Goal: Task Accomplishment & Management: Manage account settings

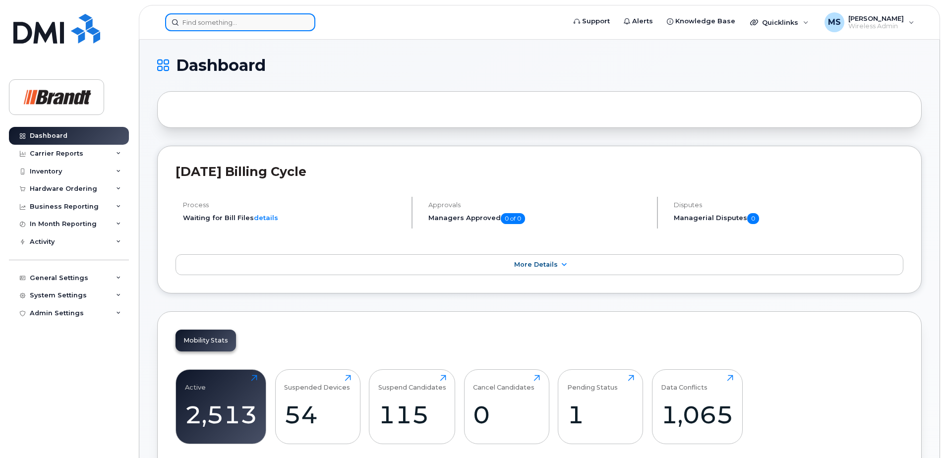
click at [238, 16] on input at bounding box center [240, 22] width 150 height 18
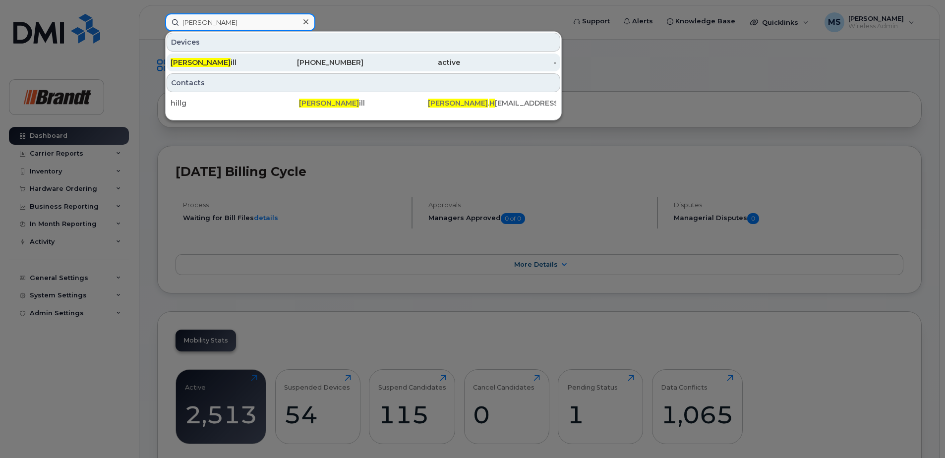
type input "greg h"
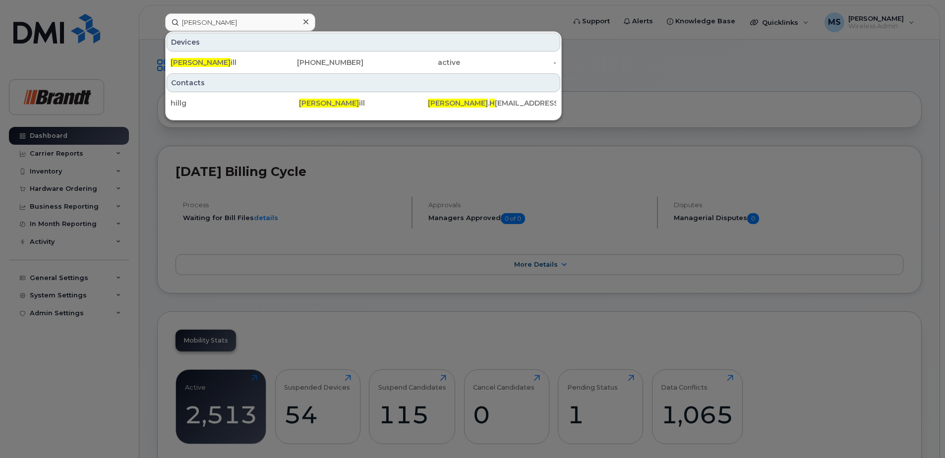
drag, startPoint x: 370, startPoint y: 60, endPoint x: 372, endPoint y: 49, distance: 11.5
click at [370, 60] on div "active" at bounding box center [411, 62] width 97 height 10
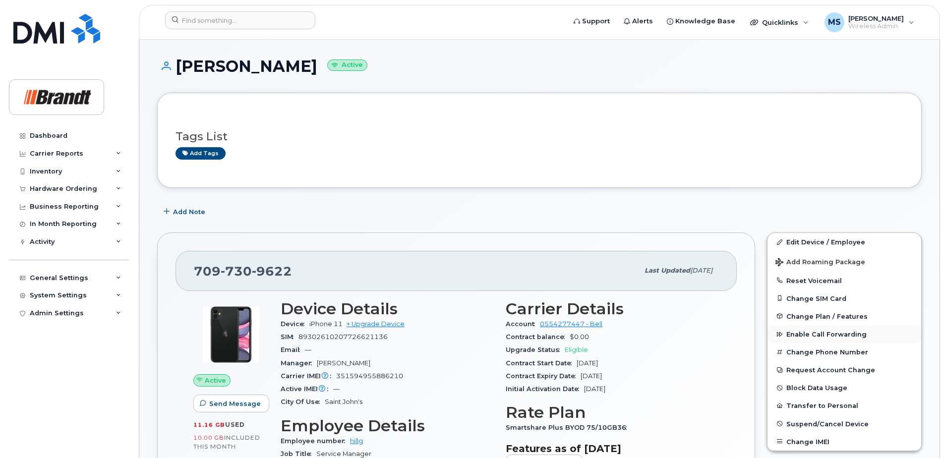
click at [805, 332] on span "Enable Call Forwarding" at bounding box center [826, 334] width 80 height 7
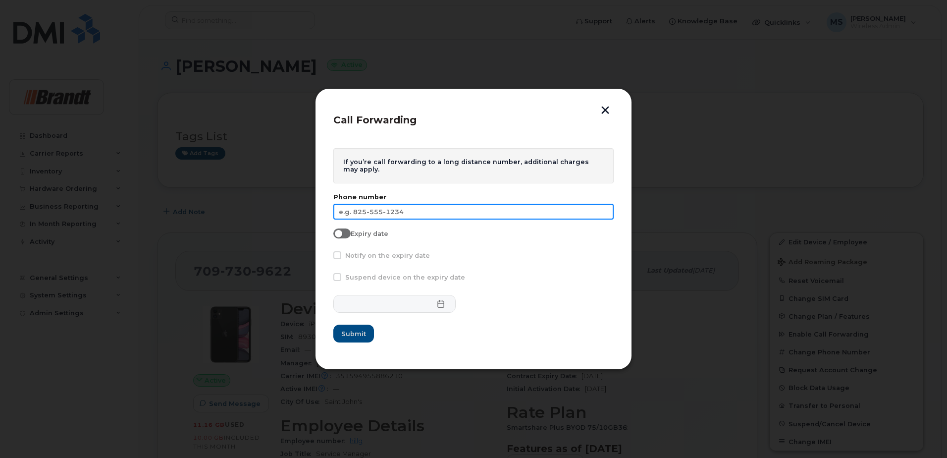
click at [362, 211] on input "text" at bounding box center [474, 212] width 280 height 16
type input "709-987-7940"
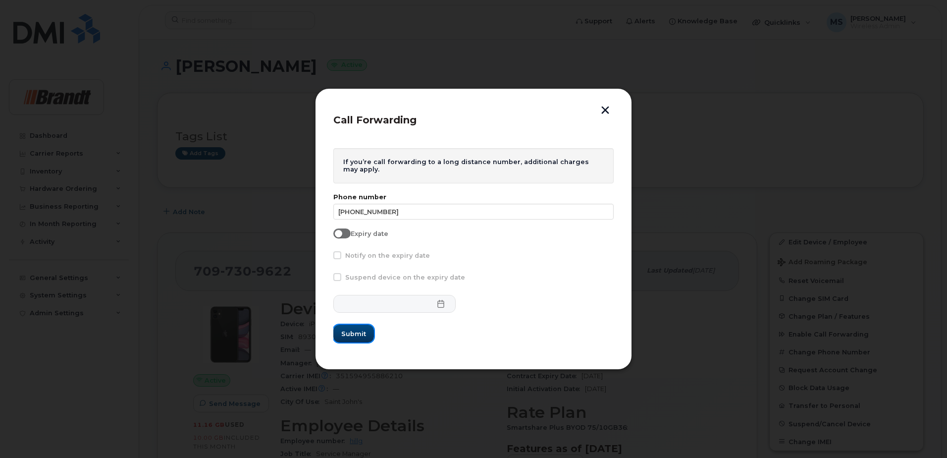
click at [359, 338] on span "Submit" at bounding box center [353, 333] width 25 height 9
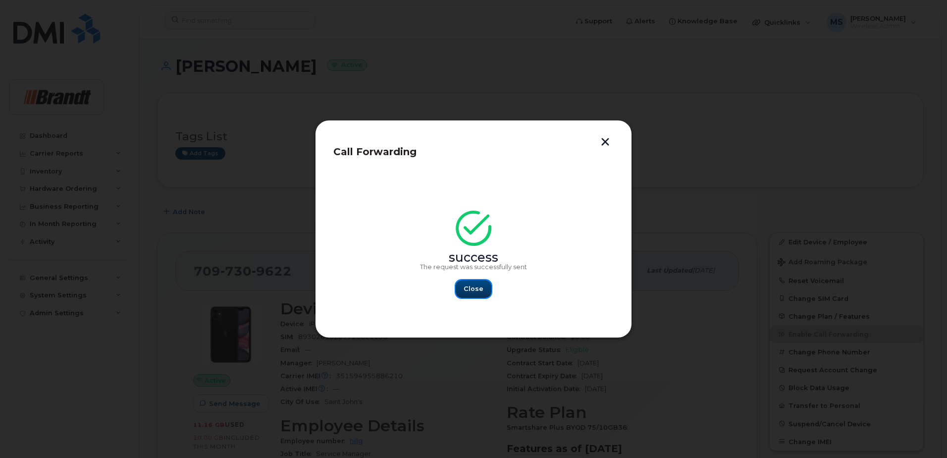
click at [470, 296] on button "Close" at bounding box center [474, 289] width 36 height 18
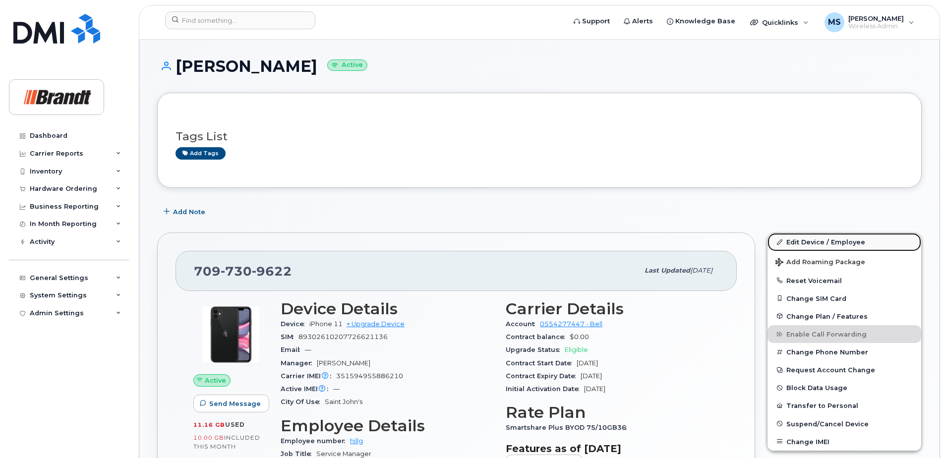
click at [828, 241] on link "Edit Device / Employee" at bounding box center [844, 242] width 154 height 18
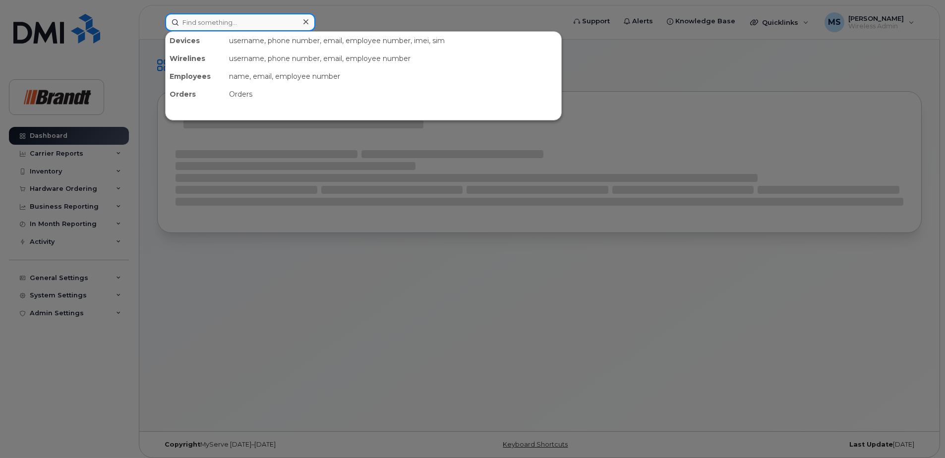
click at [247, 24] on input at bounding box center [240, 22] width 150 height 18
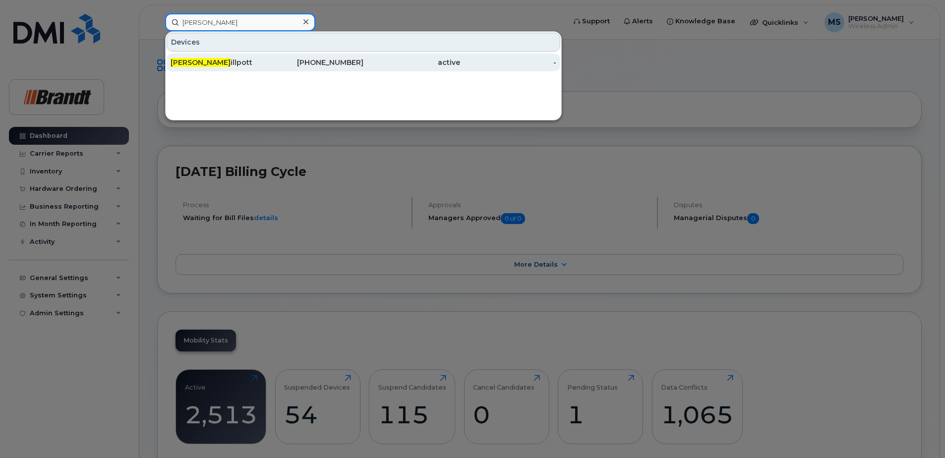
type input "steve ph"
click at [232, 60] on div "Steve Ph illpott" at bounding box center [218, 62] width 97 height 10
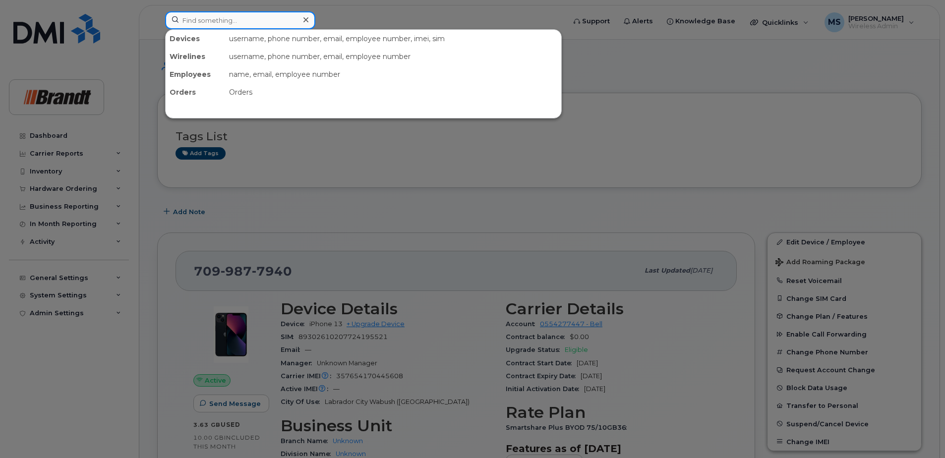
click at [293, 16] on input at bounding box center [240, 20] width 150 height 18
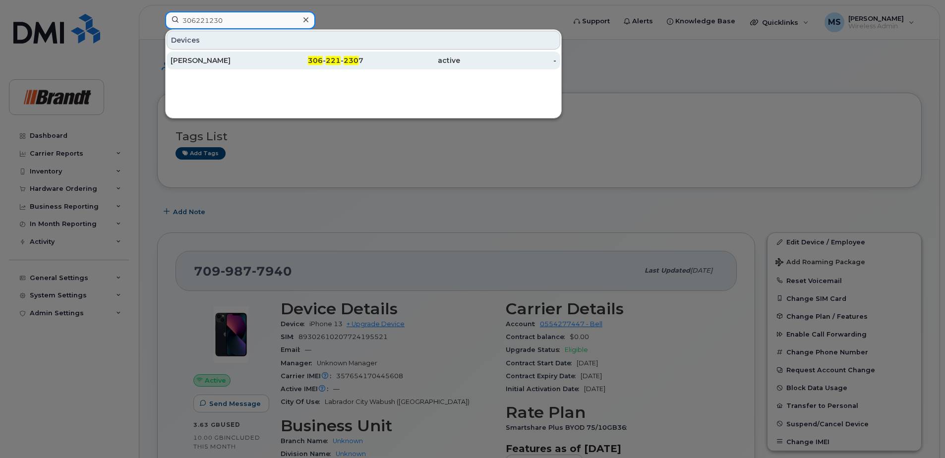
type input "306221230"
click at [311, 67] on div "306 - 221 - 230 7" at bounding box center [315, 61] width 97 height 18
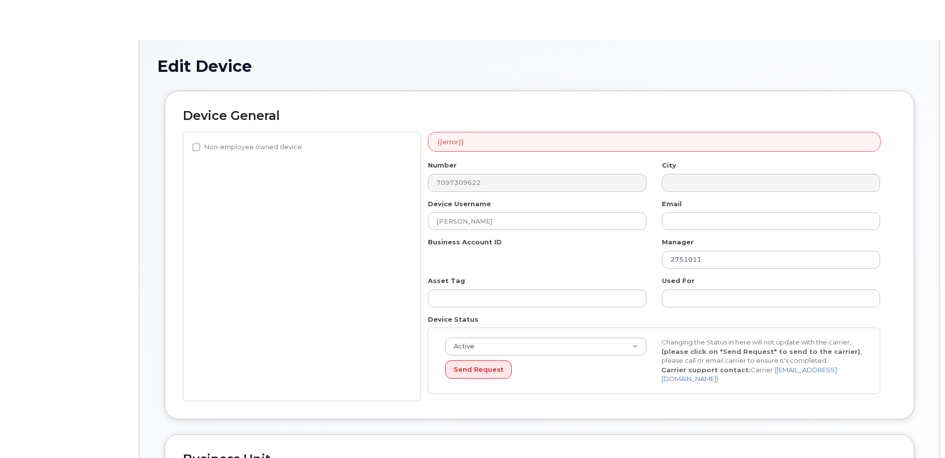
select select "34499239"
select select "34499245"
select select "35155013"
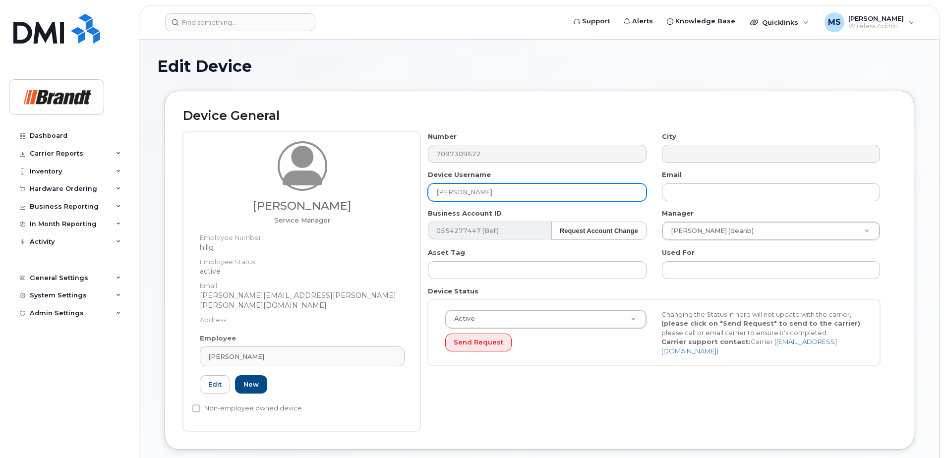
drag, startPoint x: 497, startPoint y: 183, endPoint x: 308, endPoint y: 185, distance: 188.8
click at [343, 186] on div "Greg Hill Service Manager Employee Number: hillg Employee Status: active Email:…" at bounding box center [539, 281] width 713 height 299
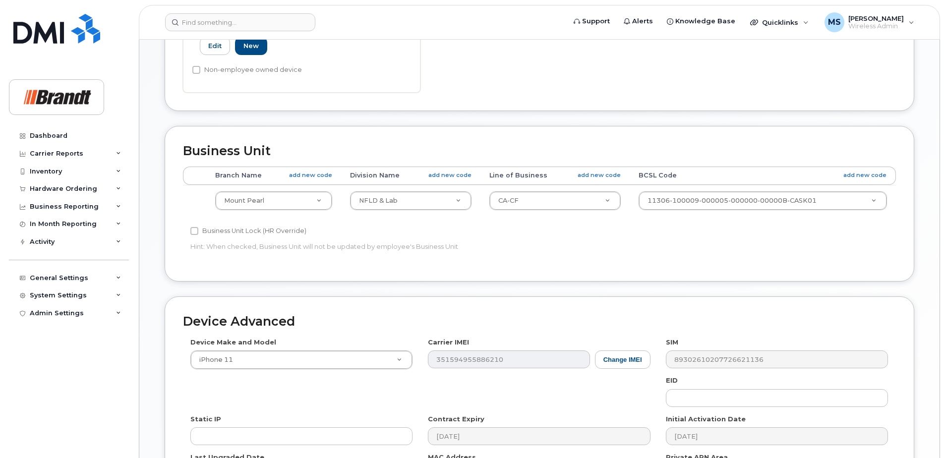
scroll to position [446, 0]
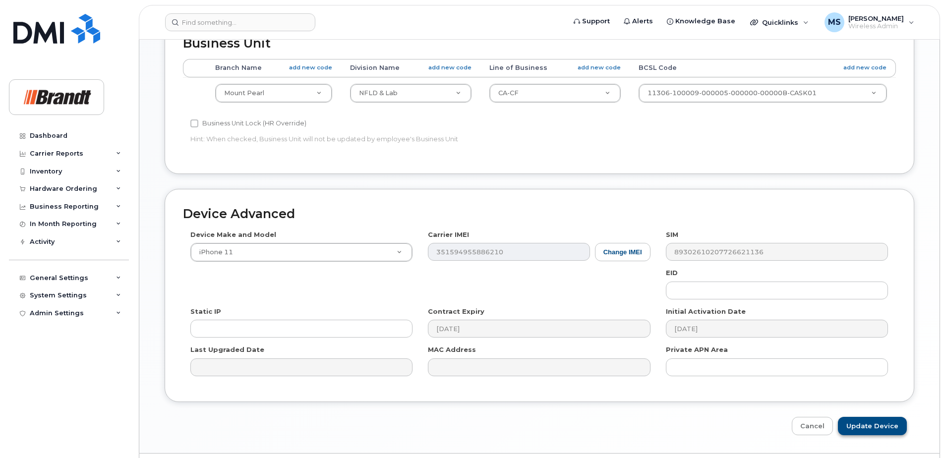
type input "Spare Service Manager Mount Pearl"
click at [864, 417] on input "Update Device" at bounding box center [871, 426] width 69 height 18
type input "Saving..."
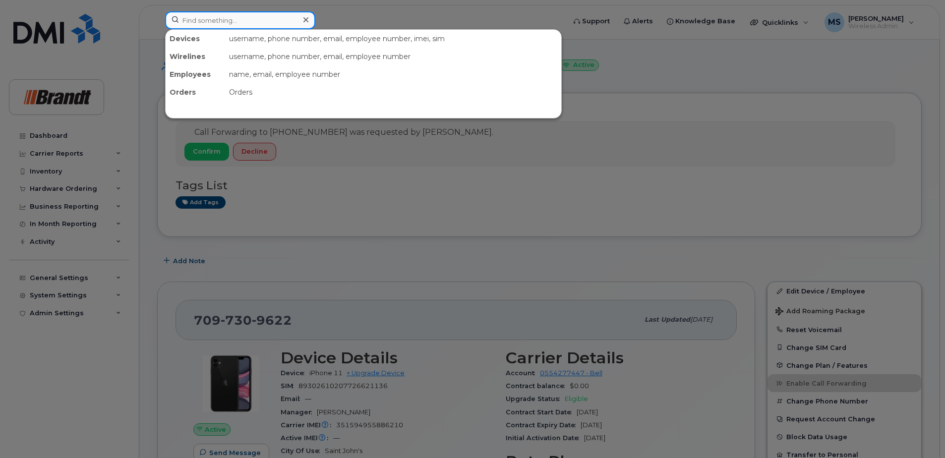
click at [252, 25] on input at bounding box center [240, 20] width 150 height 18
click at [702, 89] on div at bounding box center [472, 229] width 945 height 458
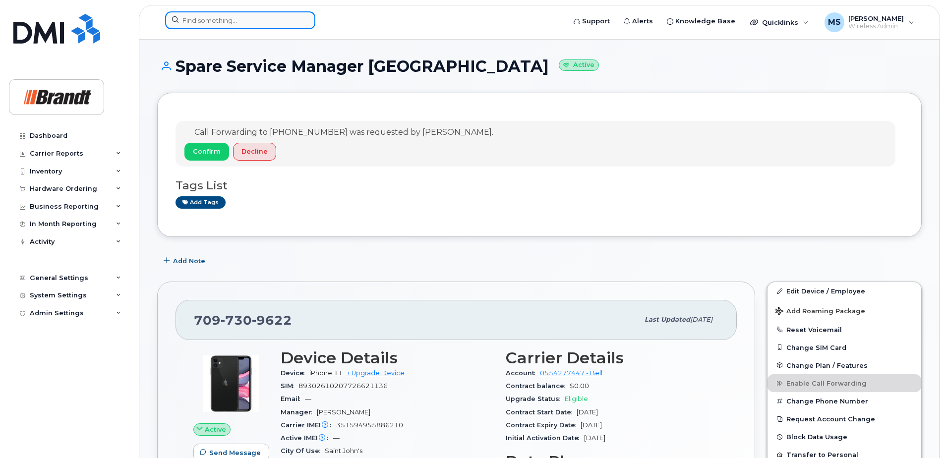
click at [289, 19] on input at bounding box center [240, 20] width 150 height 18
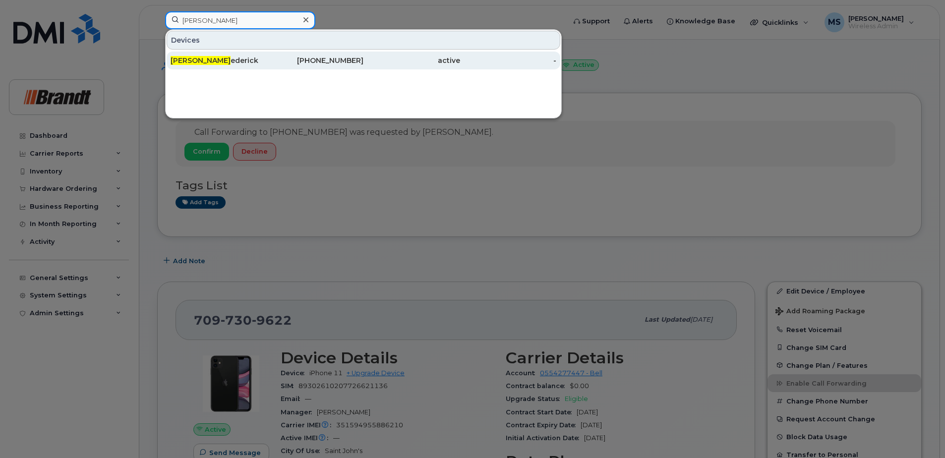
type input "jason fr"
click at [234, 57] on div "Jason Fr ederick" at bounding box center [218, 61] width 97 height 10
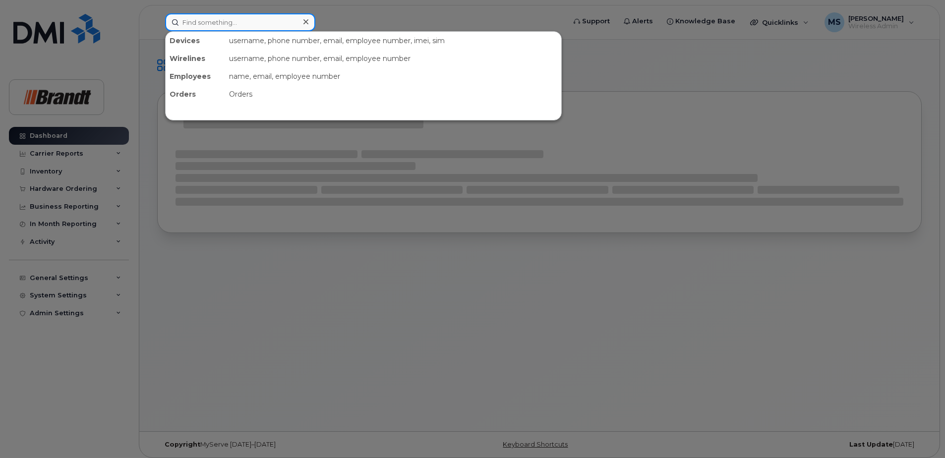
click at [215, 18] on input at bounding box center [240, 22] width 150 height 18
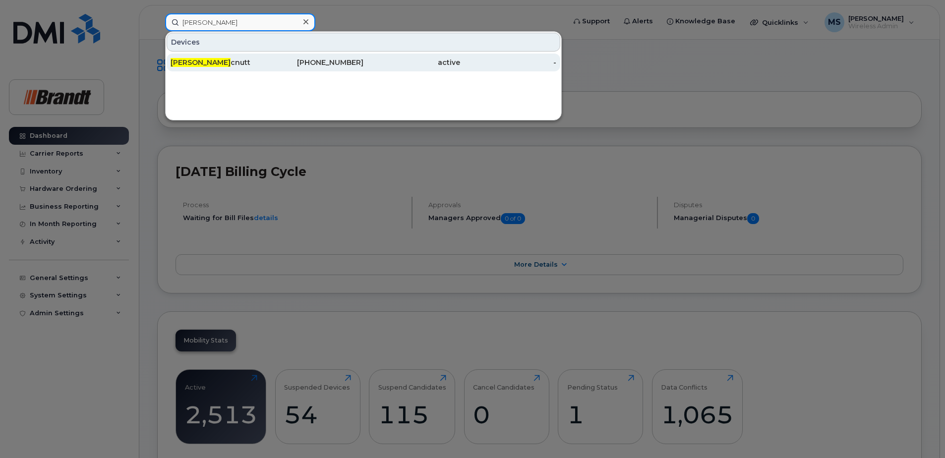
type input "dylan m"
click at [316, 63] on div "306-221-2307" at bounding box center [315, 62] width 97 height 10
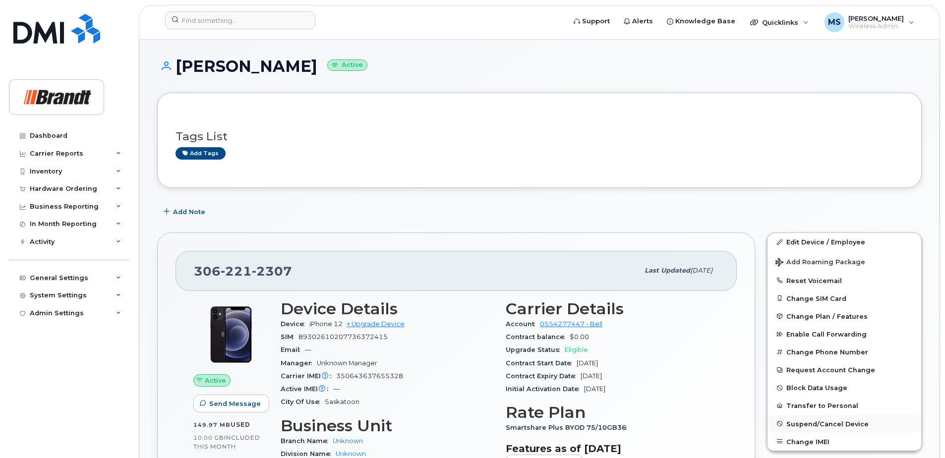
click at [806, 423] on span "Suspend/Cancel Device" at bounding box center [827, 423] width 82 height 7
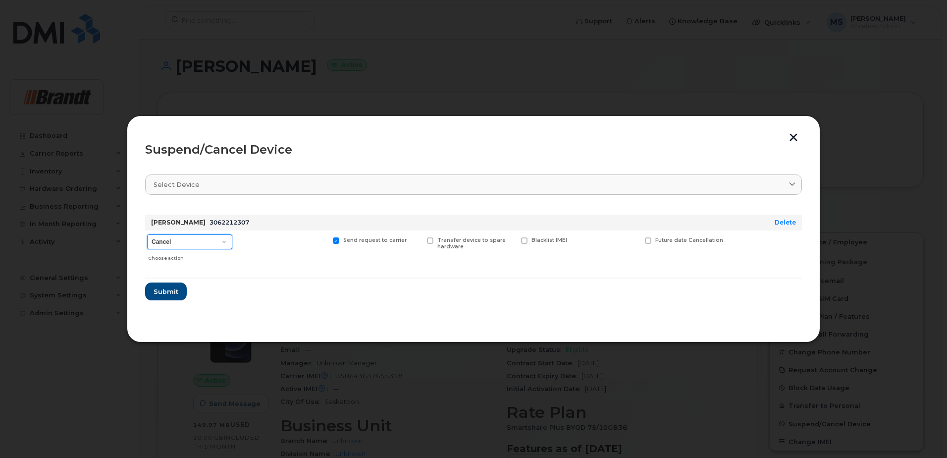
click at [217, 239] on select "Cancel Suspend - Extend Suspension Suspend - Reduced Rate Suspend - Full Rate S…" at bounding box center [189, 241] width 85 height 15
click at [147, 234] on select "Cancel Suspend - Extend Suspension Suspend - Reduced Rate Suspend - Full Rate S…" at bounding box center [189, 241] width 85 height 15
click at [211, 240] on select "Cancel Suspend - Extend Suspension Suspend - Reduced Rate Suspend - Full Rate S…" at bounding box center [189, 241] width 85 height 15
select select "[object Object]"
click at [147, 234] on select "Cancel Suspend - Extend Suspension Suspend - Reduced Rate Suspend - Full Rate S…" at bounding box center [189, 241] width 85 height 15
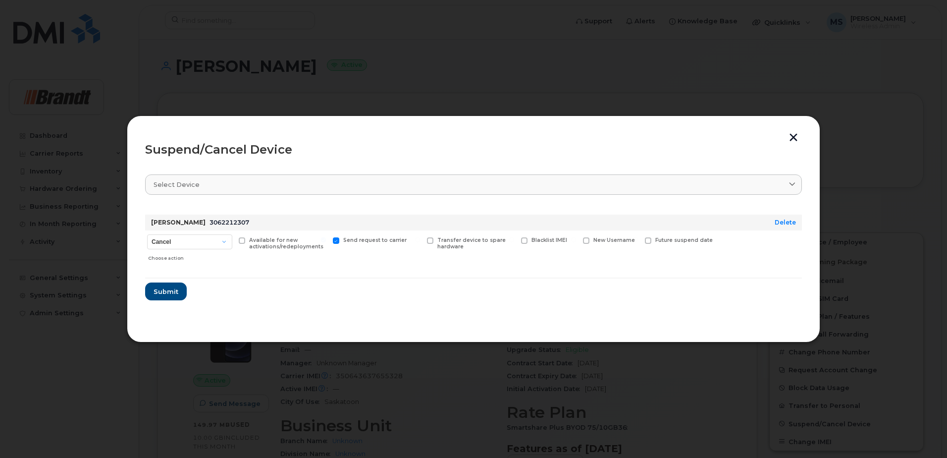
click at [275, 239] on span "Available for new activations/redeployments" at bounding box center [286, 243] width 74 height 13
click at [232, 239] on input "Available for new activations/redeployments" at bounding box center [229, 239] width 5 height 5
checkbox input "true"
click at [616, 240] on span "New Username" at bounding box center [615, 240] width 42 height 6
click at [576, 240] on input "New Username" at bounding box center [573, 239] width 5 height 5
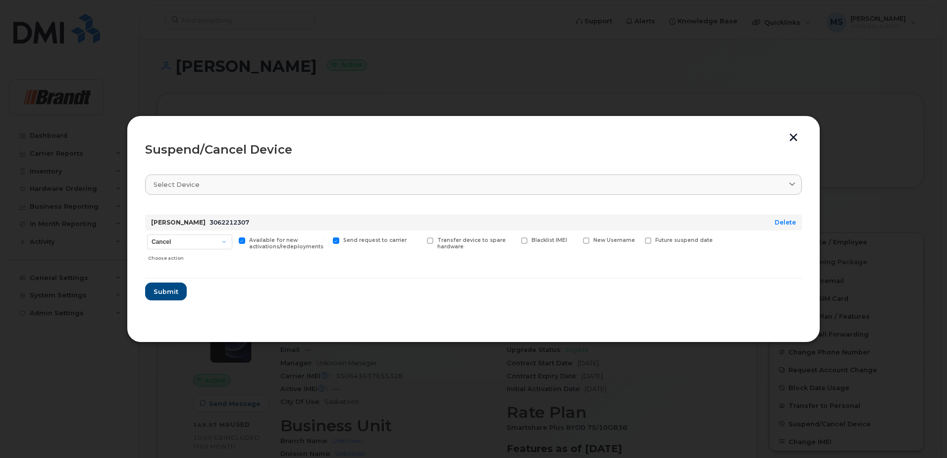
checkbox input "true"
click at [615, 253] on input "text" at bounding box center [611, 256] width 56 height 18
type input "Spare Fieldman Saskatoon"
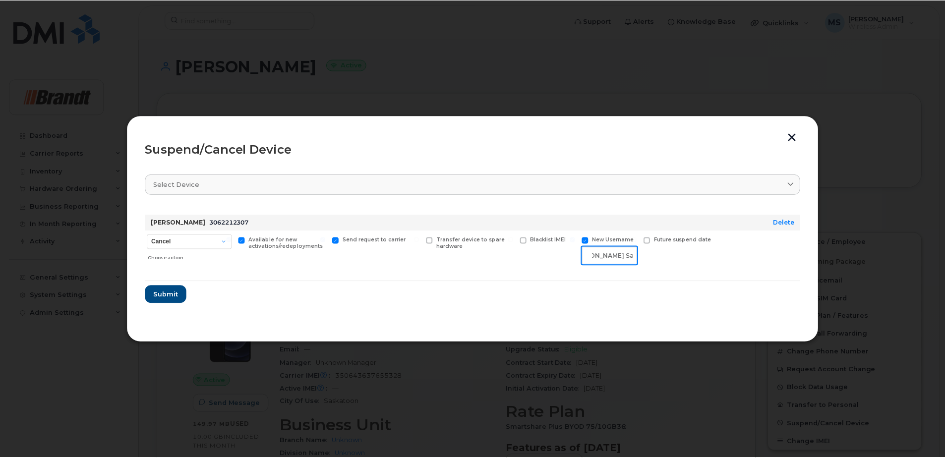
scroll to position [0, 0]
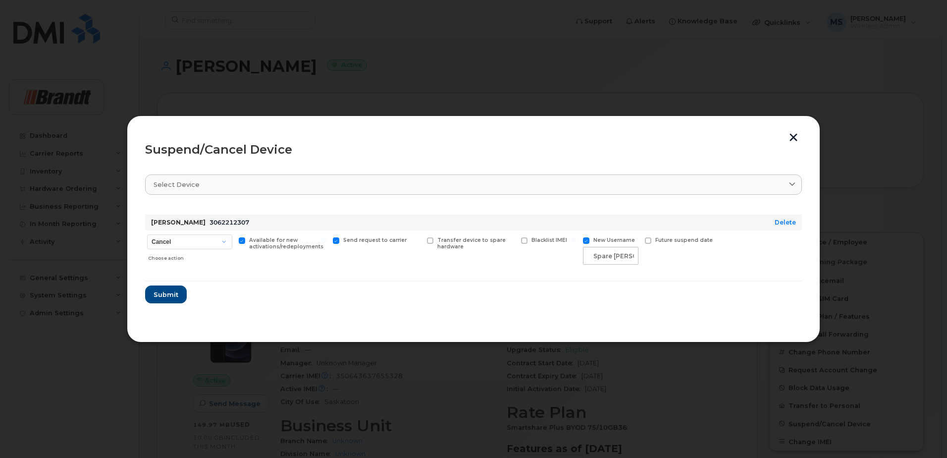
click at [652, 242] on label "Future suspend date" at bounding box center [679, 240] width 68 height 6
click at [638, 242] on input "Future suspend date" at bounding box center [635, 239] width 5 height 5
checkbox input "true"
click at [710, 255] on input "date" at bounding box center [685, 256] width 80 height 18
type input "[DATE]"
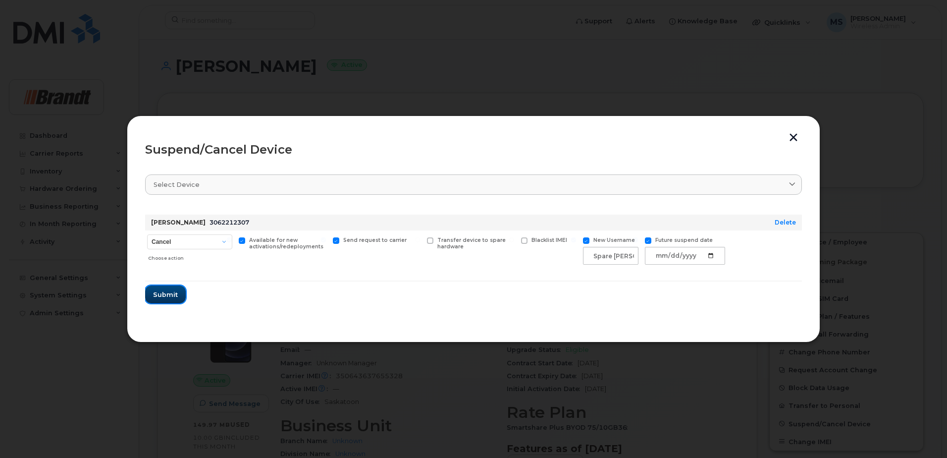
click at [170, 297] on span "Submit" at bounding box center [165, 294] width 25 height 9
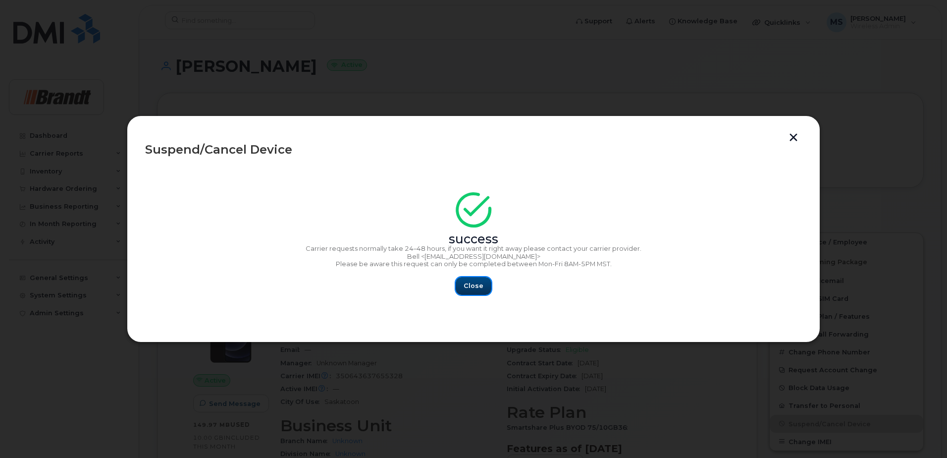
click at [474, 283] on span "Close" at bounding box center [474, 285] width 20 height 9
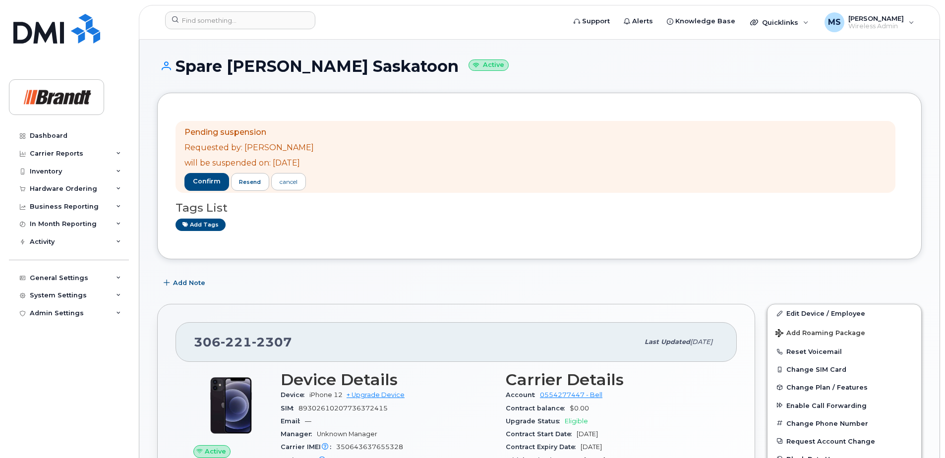
click at [170, 404] on div "[PHONE_NUMBER] Last updated [DATE] Active Send Message 149.97 MB  used 10.00 GB…" at bounding box center [456, 466] width 598 height 325
click at [210, 19] on input at bounding box center [240, 20] width 150 height 18
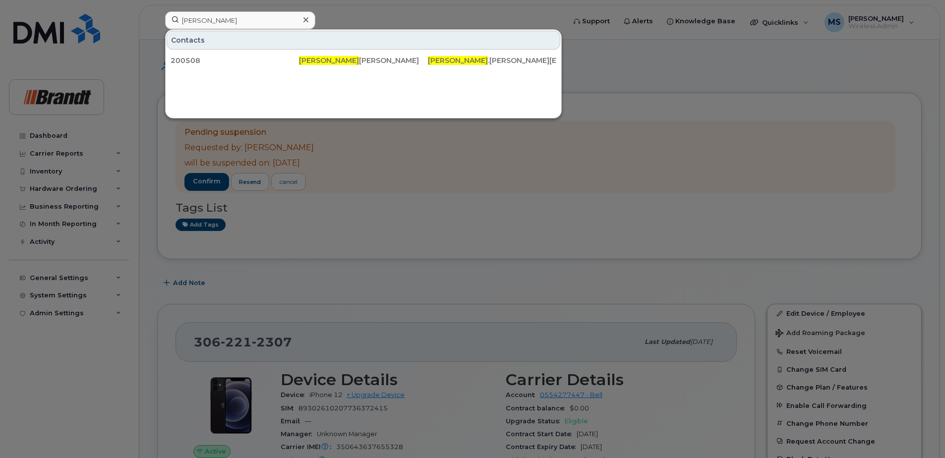
drag, startPoint x: 358, startPoint y: 19, endPoint x: 287, endPoint y: 23, distance: 71.0
click at [356, 16] on div at bounding box center [472, 229] width 945 height 458
drag, startPoint x: 261, startPoint y: 24, endPoint x: 2, endPoint y: 25, distance: 258.7
click at [157, 25] on div "jenna Contacts 200508 Jenna Holzapfel Jenna .Holzapfel@brandt.ca" at bounding box center [361, 22] width 409 height 22
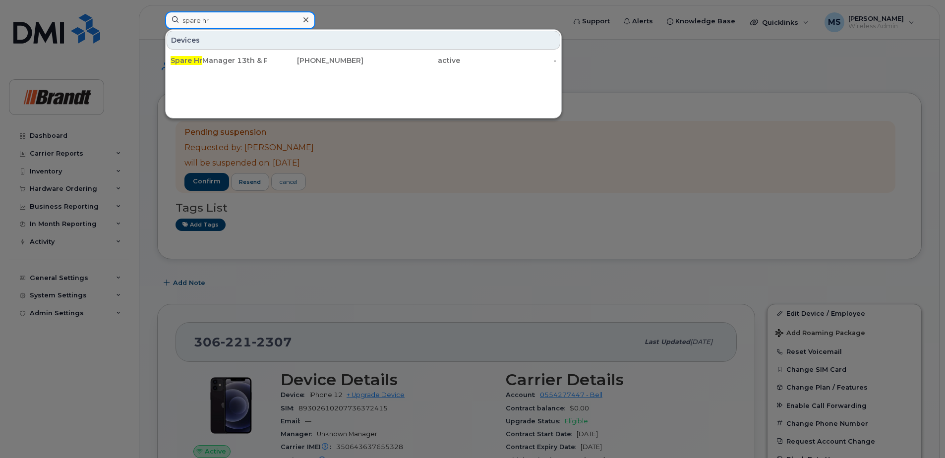
type input "spare hr"
click at [227, 22] on input "spare hr" at bounding box center [240, 20] width 150 height 18
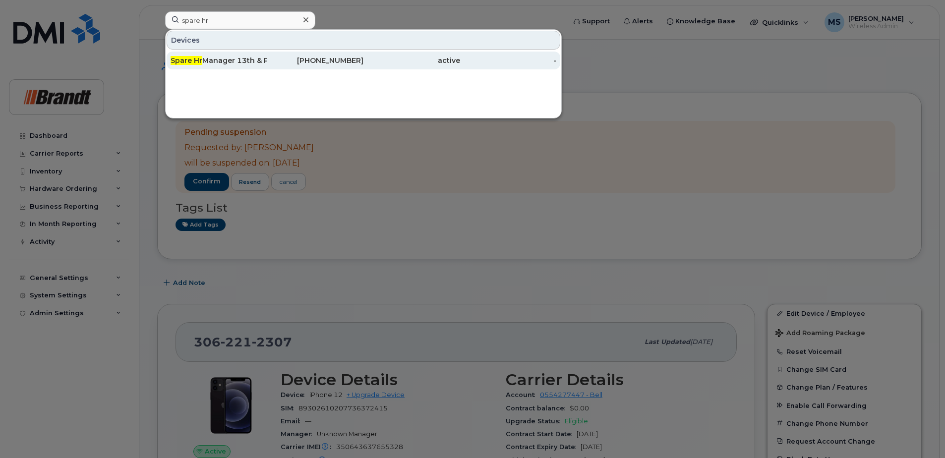
click at [236, 56] on div "Spare Hr Manager 13th & Pinkie" at bounding box center [218, 61] width 97 height 10
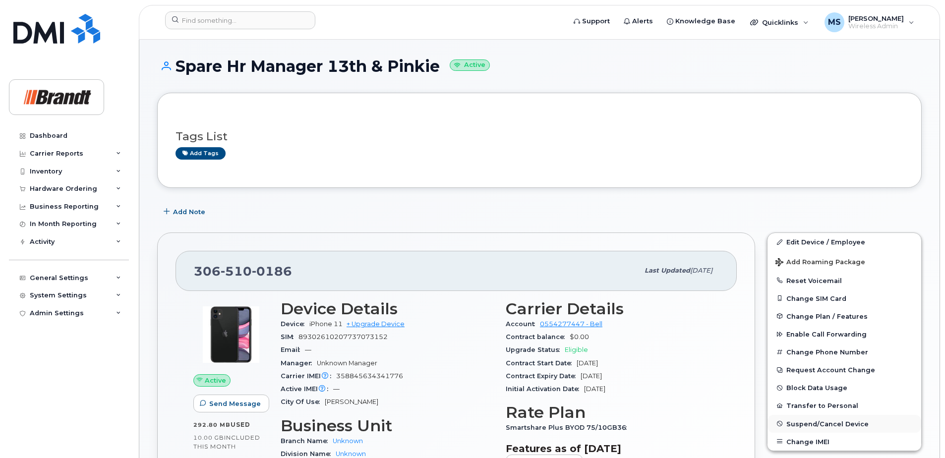
click at [805, 424] on span "Suspend/Cancel Device" at bounding box center [827, 423] width 82 height 7
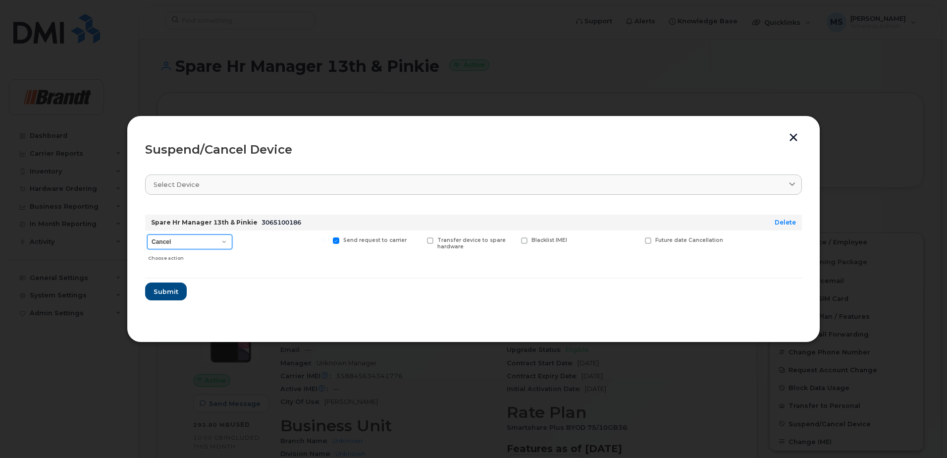
click at [196, 242] on select "Cancel Suspend - Extend Suspension Suspend - Reduced Rate Suspend - Full Rate S…" at bounding box center [189, 241] width 85 height 15
select select "[object Object]"
click at [147, 234] on select "Cancel Suspend - Extend Suspension Suspend - Reduced Rate Suspend - Full Rate S…" at bounding box center [189, 241] width 85 height 15
click at [280, 249] on span "Available for new activations/redeployments" at bounding box center [286, 243] width 74 height 13
click at [232, 242] on input "Available for new activations/redeployments" at bounding box center [229, 239] width 5 height 5
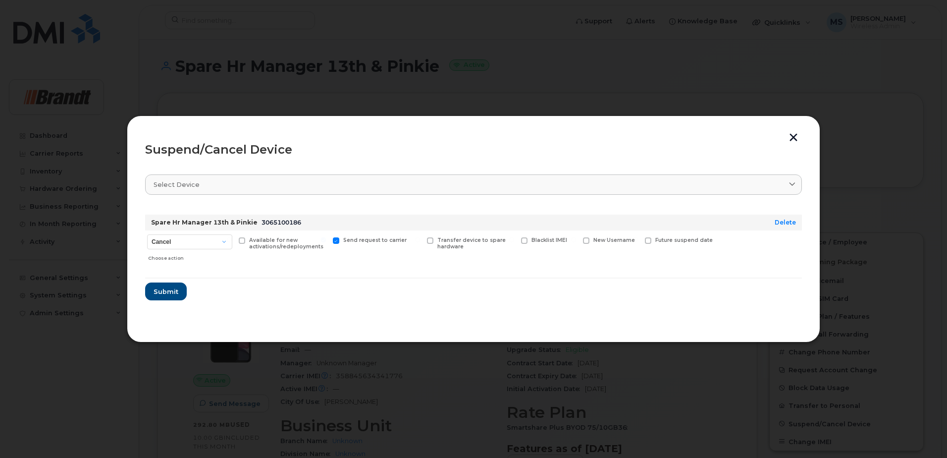
checkbox input "true"
click at [670, 243] on span "Future suspend date" at bounding box center [684, 240] width 57 height 6
click at [638, 242] on input "Future suspend date" at bounding box center [635, 239] width 5 height 5
checkbox input "true"
click at [671, 252] on input "date" at bounding box center [685, 256] width 80 height 18
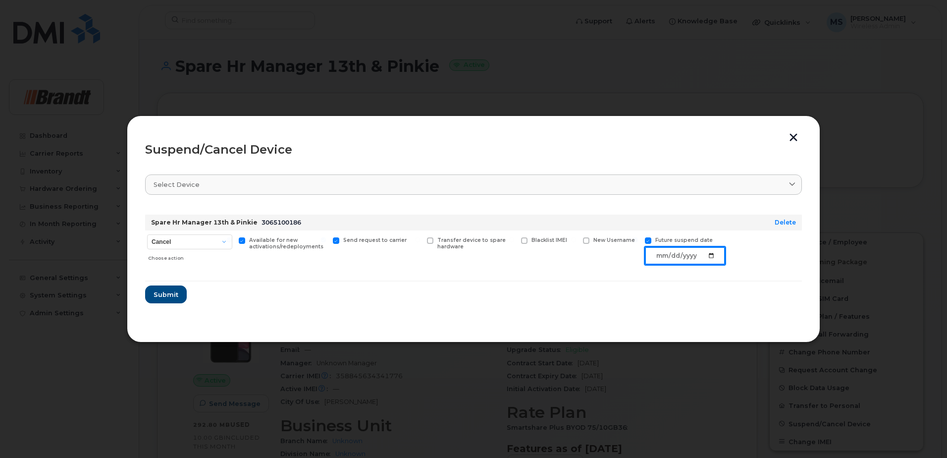
click at [712, 254] on input "date" at bounding box center [685, 256] width 80 height 18
type input "2025-09-20"
click at [171, 295] on span "Submit" at bounding box center [165, 294] width 25 height 9
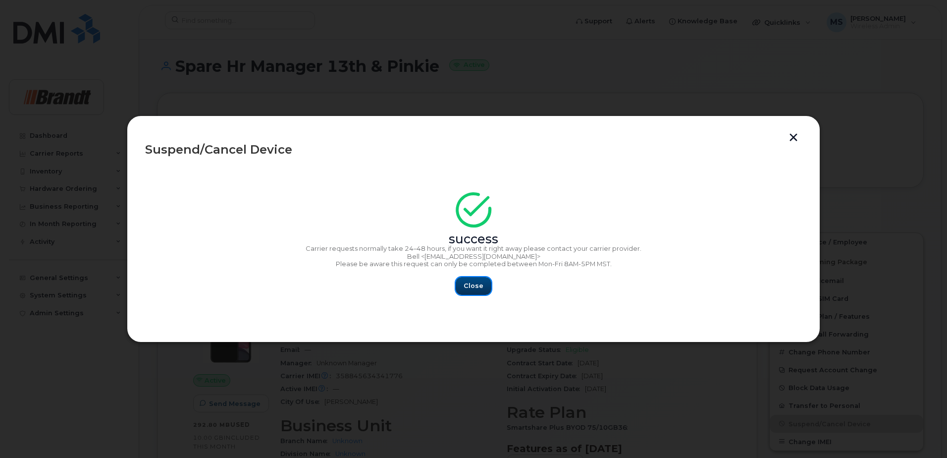
click at [477, 282] on span "Close" at bounding box center [474, 285] width 20 height 9
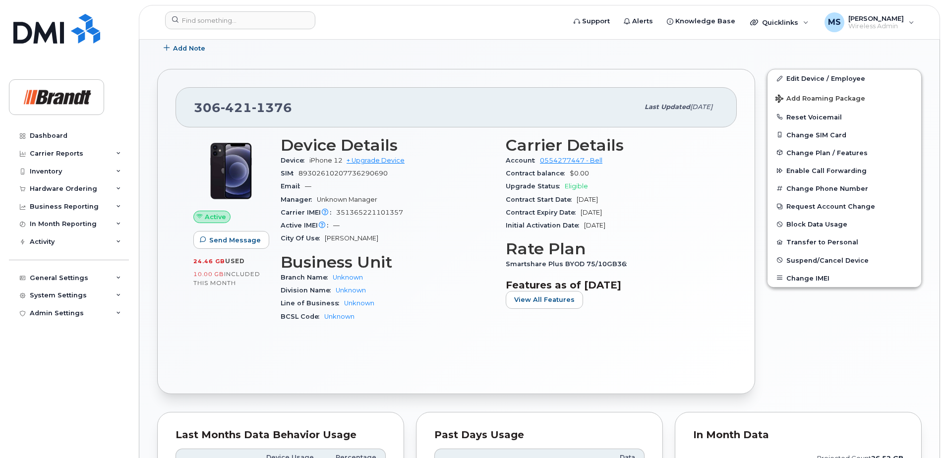
scroll to position [198, 0]
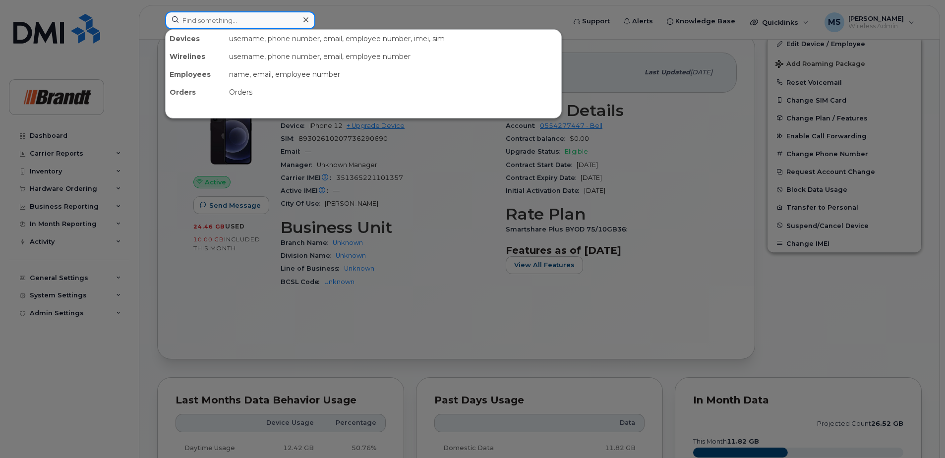
click at [308, 16] on div at bounding box center [240, 20] width 150 height 18
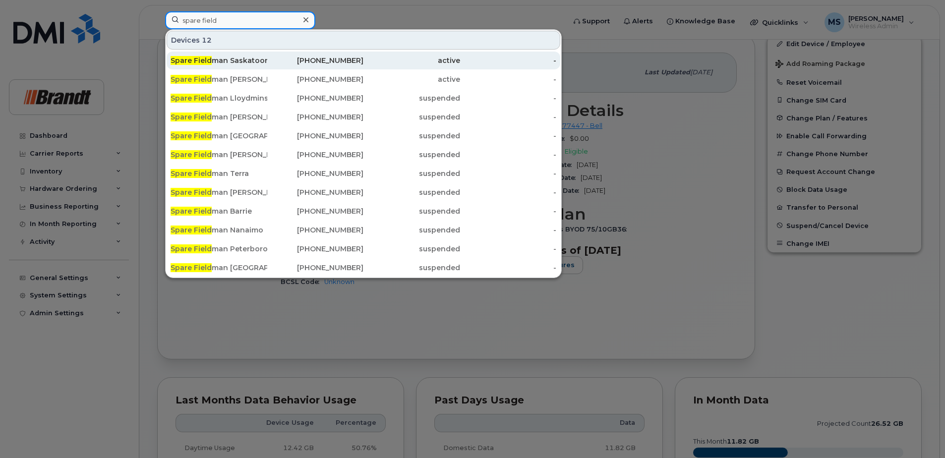
type input "spare field"
click at [263, 54] on div "Spare Field man Saskatoon" at bounding box center [218, 61] width 97 height 18
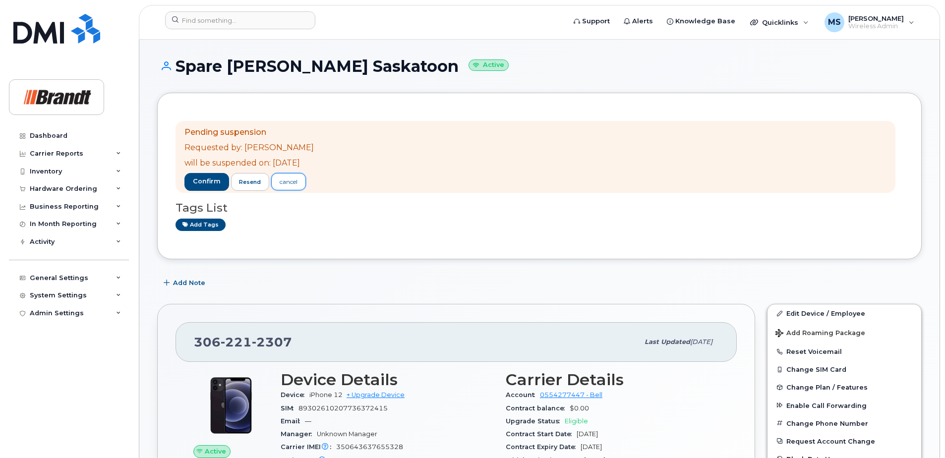
click at [293, 179] on div "cancel" at bounding box center [288, 181] width 18 height 9
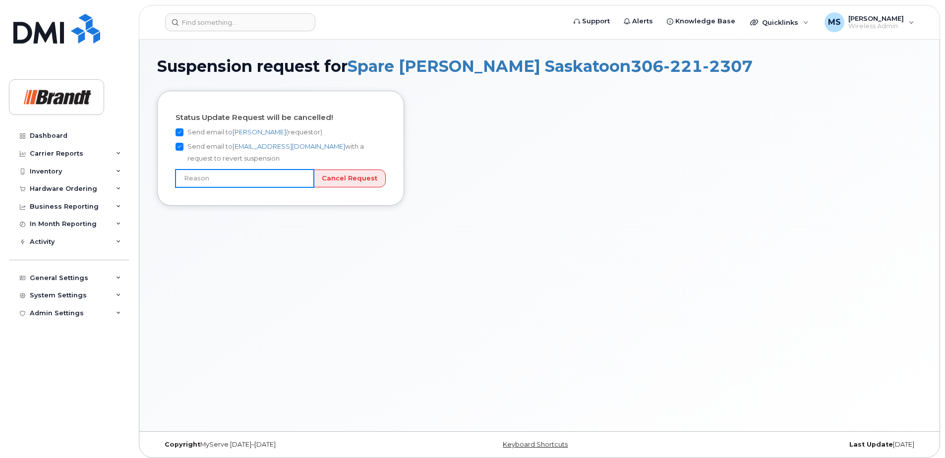
click at [265, 182] on input "text" at bounding box center [244, 178] width 138 height 18
type input "User still using device"
click at [361, 174] on input "Cancel Request" at bounding box center [349, 178] width 72 height 18
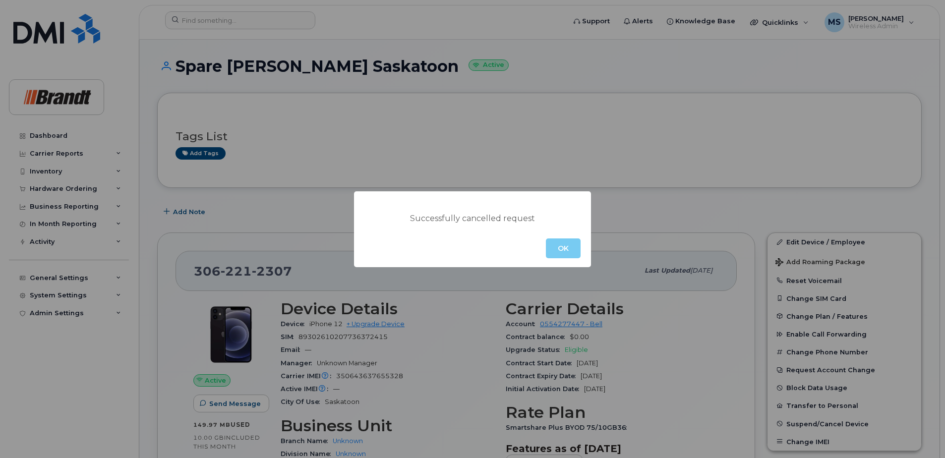
click at [565, 243] on button "OK" at bounding box center [563, 248] width 35 height 20
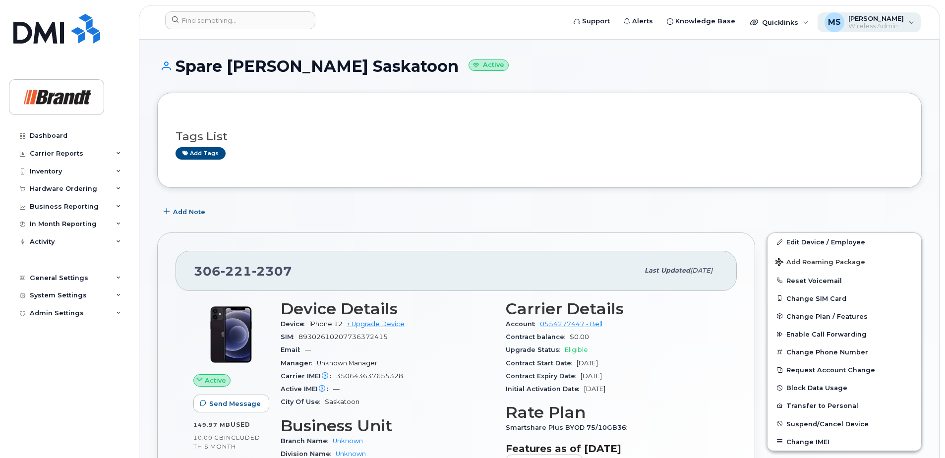
click at [874, 18] on span "[PERSON_NAME]" at bounding box center [876, 18] width 56 height 8
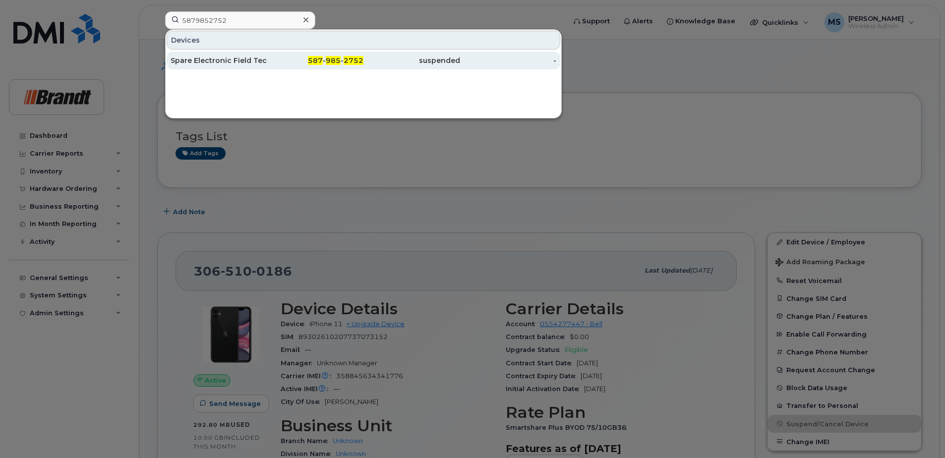
type input "5879852752"
click at [260, 60] on div "Spare Electronic Field Tech [GEOGRAPHIC_DATA]" at bounding box center [218, 61] width 97 height 10
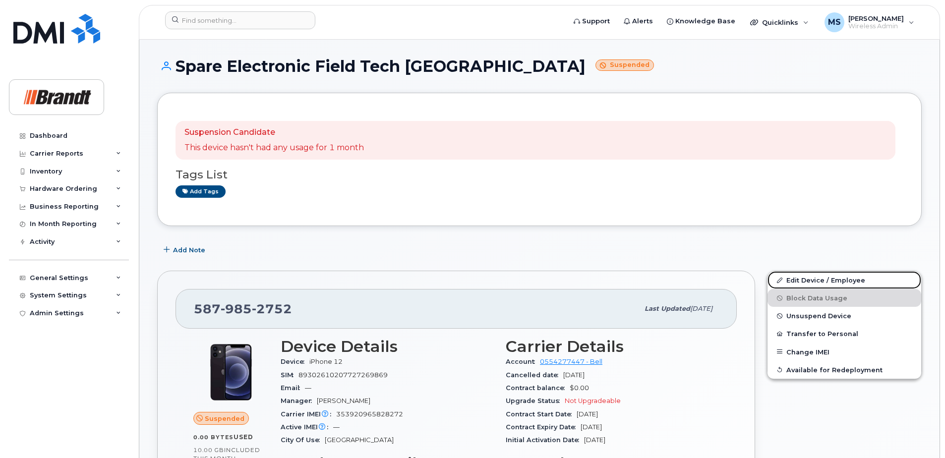
drag, startPoint x: 796, startPoint y: 281, endPoint x: 763, endPoint y: 279, distance: 33.8
click at [796, 281] on link "Edit Device / Employee" at bounding box center [844, 280] width 154 height 18
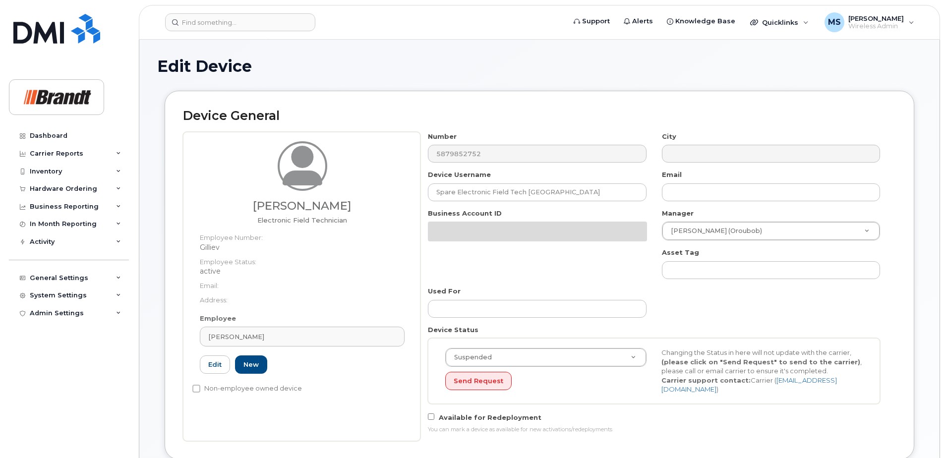
select select "34499230"
select select "34499245"
select select "35155013"
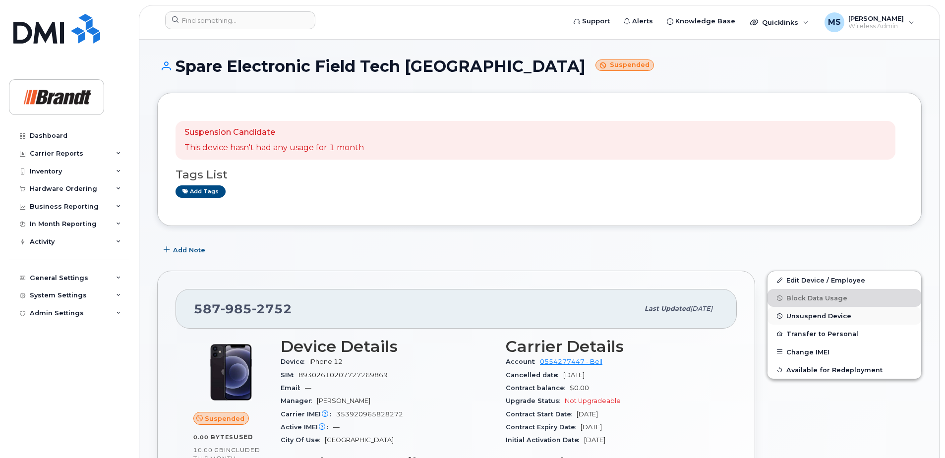
click at [811, 318] on span "Unsuspend Device" at bounding box center [818, 315] width 65 height 7
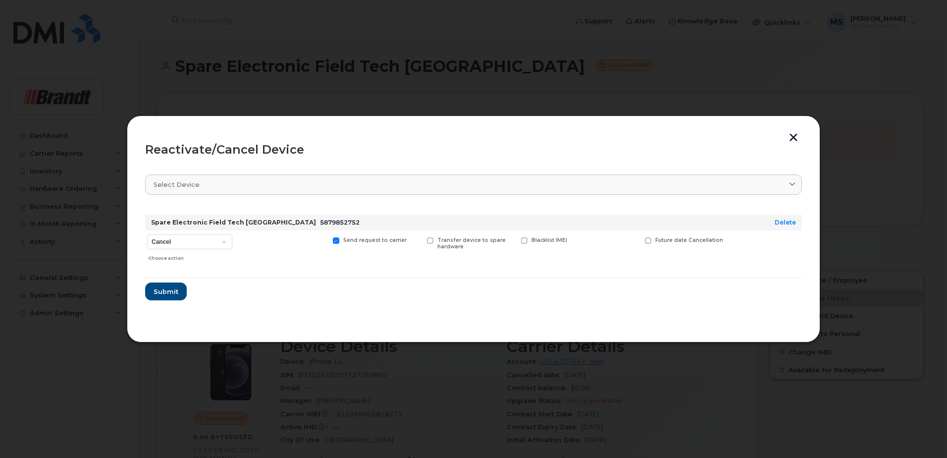
click at [206, 233] on div "Cancel Suspend - Extend Suspension Reactivate Choose action" at bounding box center [189, 247] width 89 height 35
click at [203, 250] on div "Choose action" at bounding box center [190, 256] width 84 height 12
click at [209, 240] on select "Cancel Suspend - Extend Suspension Reactivate" at bounding box center [189, 241] width 85 height 15
select select "[object Object]"
click at [147, 234] on select "Cancel Suspend - Extend Suspension Reactivate" at bounding box center [189, 241] width 85 height 15
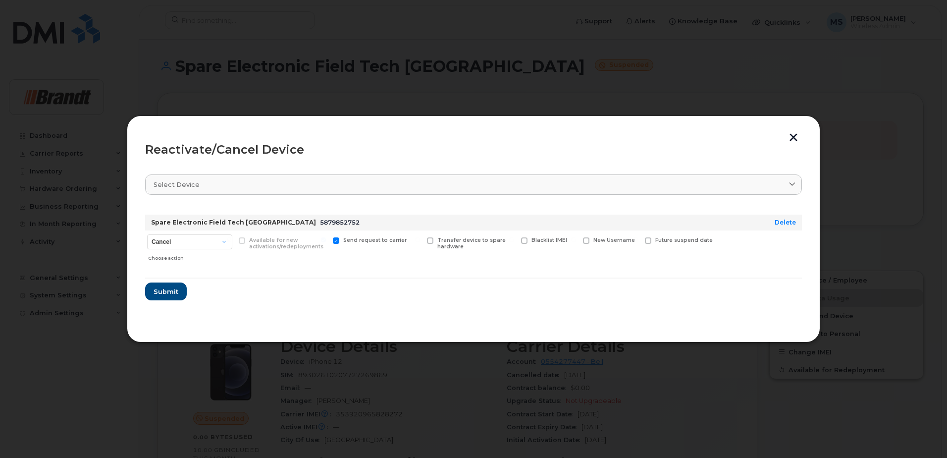
click at [594, 241] on span "New Username" at bounding box center [615, 240] width 42 height 6
click at [576, 241] on input "New Username" at bounding box center [573, 239] width 5 height 5
checkbox input "true"
drag, startPoint x: 588, startPoint y: 257, endPoint x: 566, endPoint y: 254, distance: 22.4
click at [588, 257] on input "text" at bounding box center [611, 256] width 56 height 18
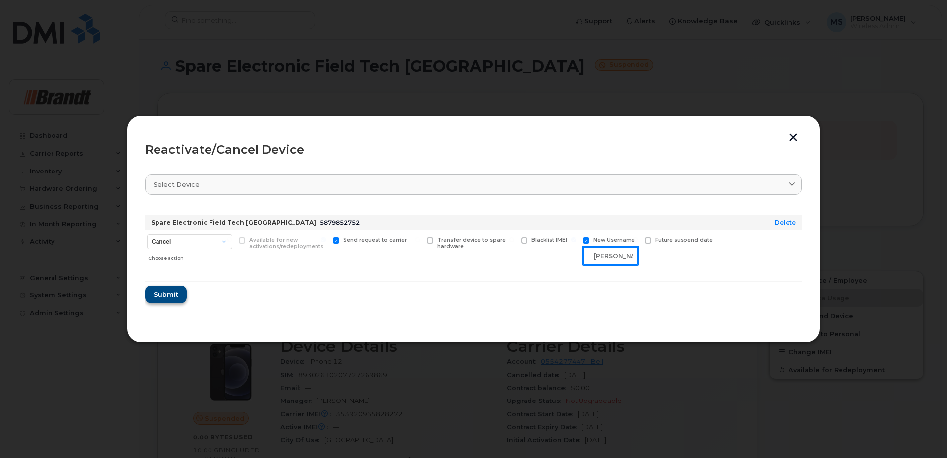
type input "Tyler Shmyr"
click at [154, 298] on span "Submit" at bounding box center [165, 294] width 25 height 9
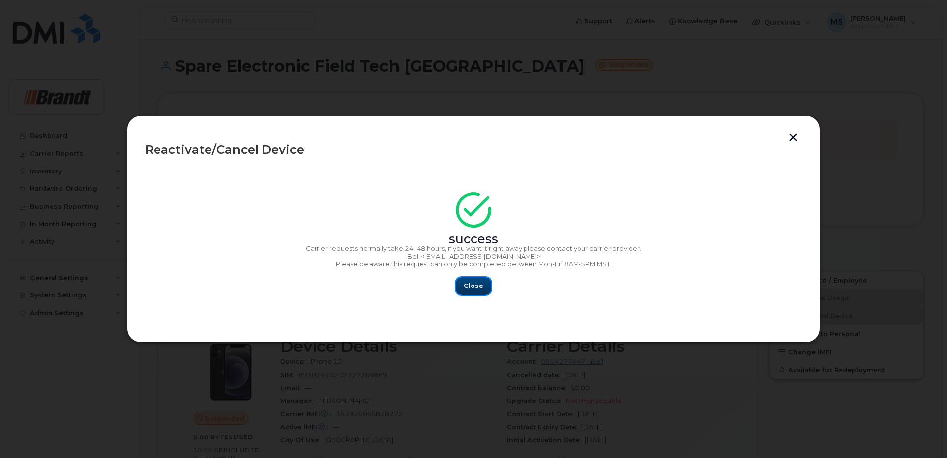
click at [481, 286] on span "Close" at bounding box center [474, 285] width 20 height 9
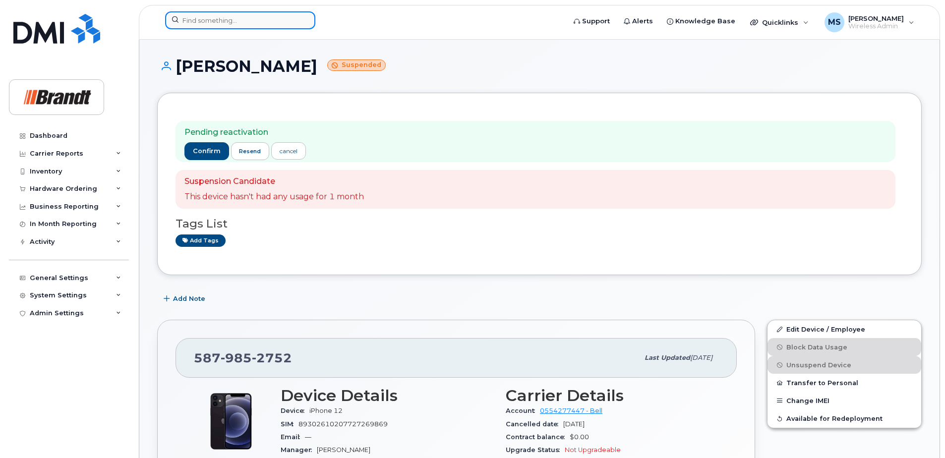
click at [257, 16] on input at bounding box center [240, 20] width 150 height 18
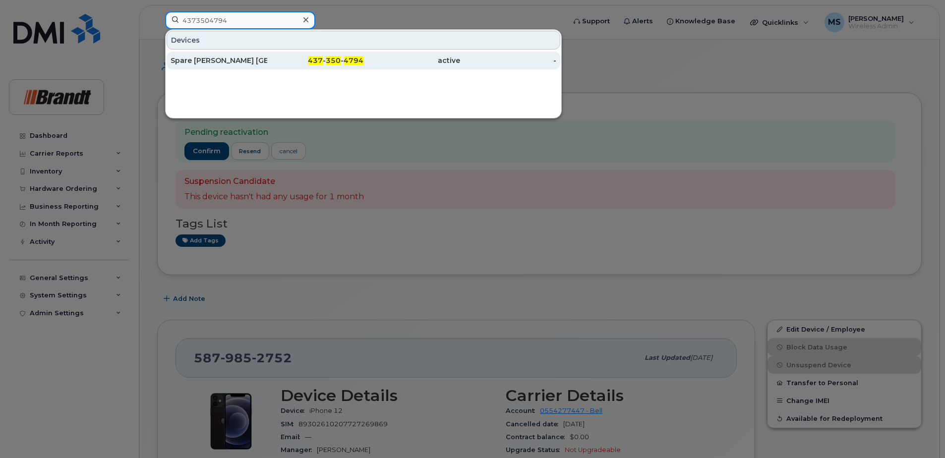
type input "4373504794"
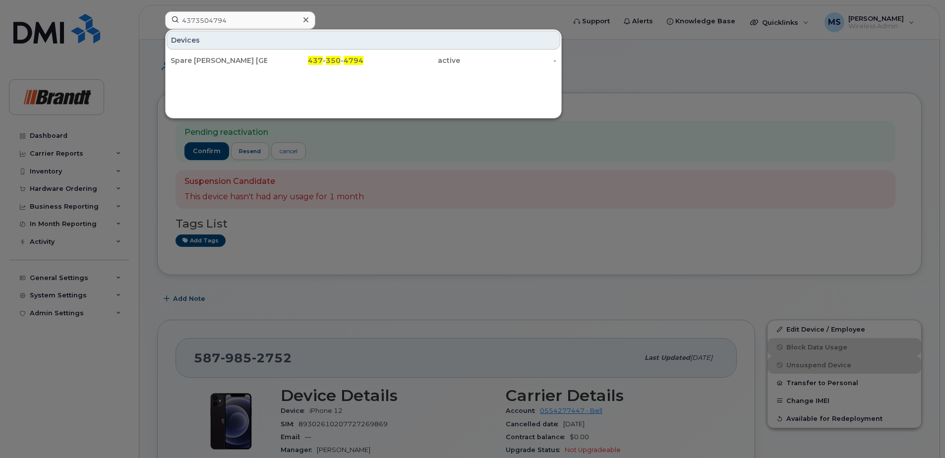
drag, startPoint x: 312, startPoint y: 63, endPoint x: 352, endPoint y: 123, distance: 72.2
click at [312, 63] on span "437" at bounding box center [315, 60] width 15 height 9
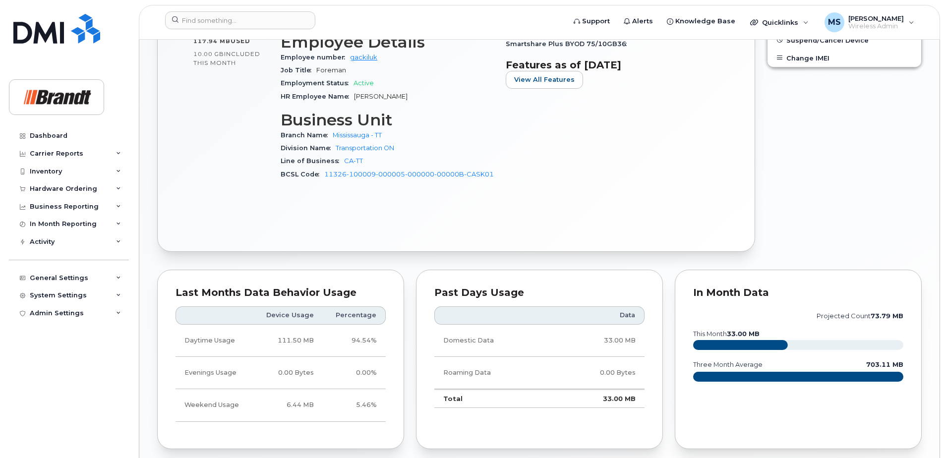
scroll to position [595, 0]
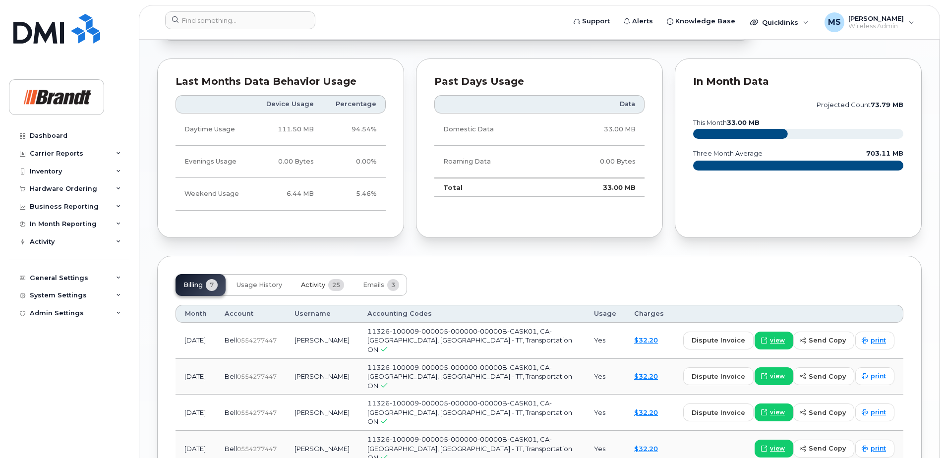
click at [318, 287] on span "Activity" at bounding box center [313, 285] width 24 height 8
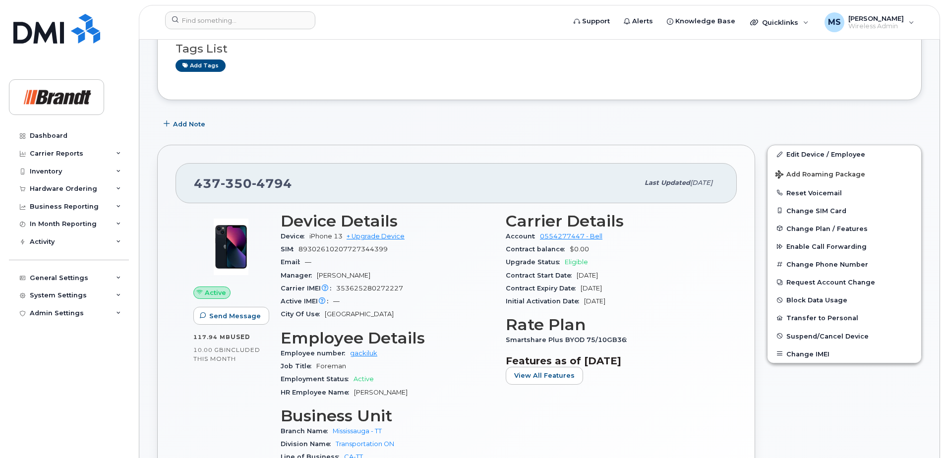
scroll to position [0, 0]
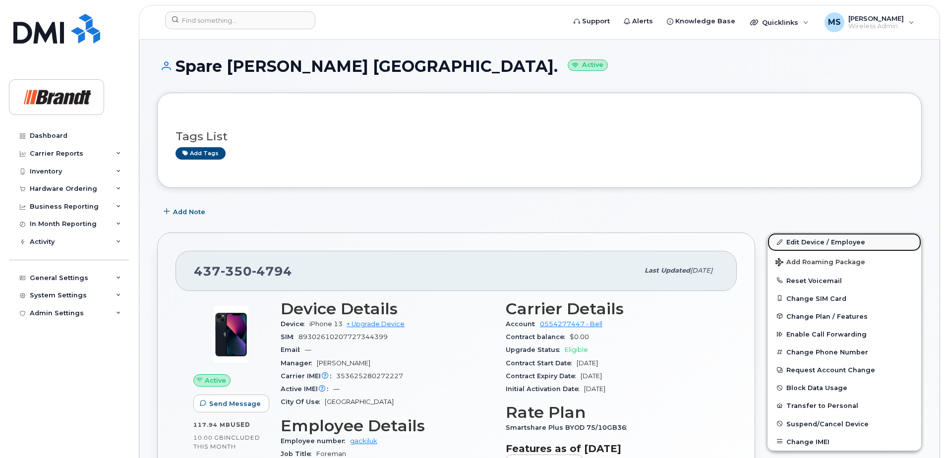
click at [834, 236] on link "Edit Device / Employee" at bounding box center [844, 242] width 154 height 18
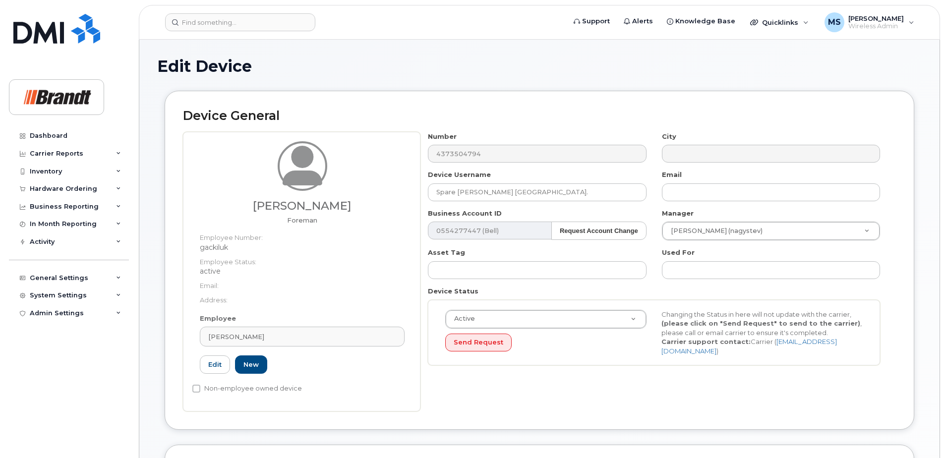
select select "34499225"
select select "34499244"
select select "35155016"
drag, startPoint x: 552, startPoint y: 195, endPoint x: 239, endPoint y: 210, distance: 313.0
click at [240, 209] on div "Lukasz Gacki Foreman Employee Number: gackiluk Employee Status: active Email: A…" at bounding box center [539, 271] width 713 height 279
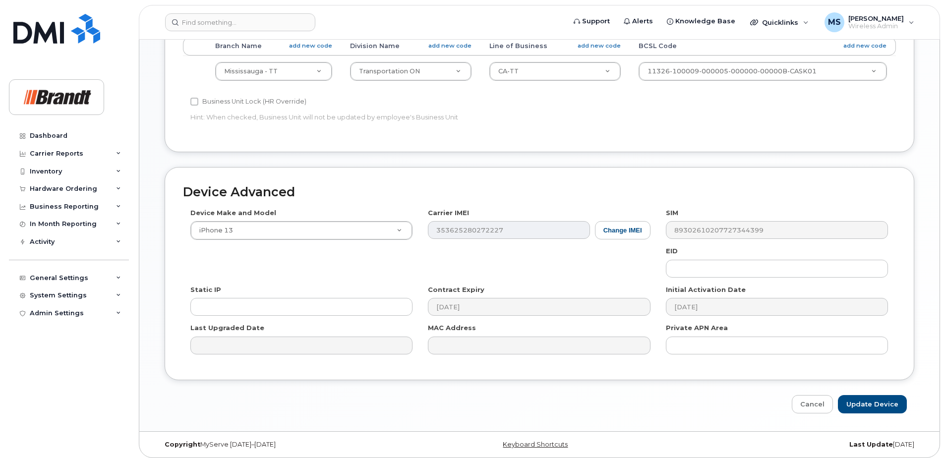
scroll to position [453, 0]
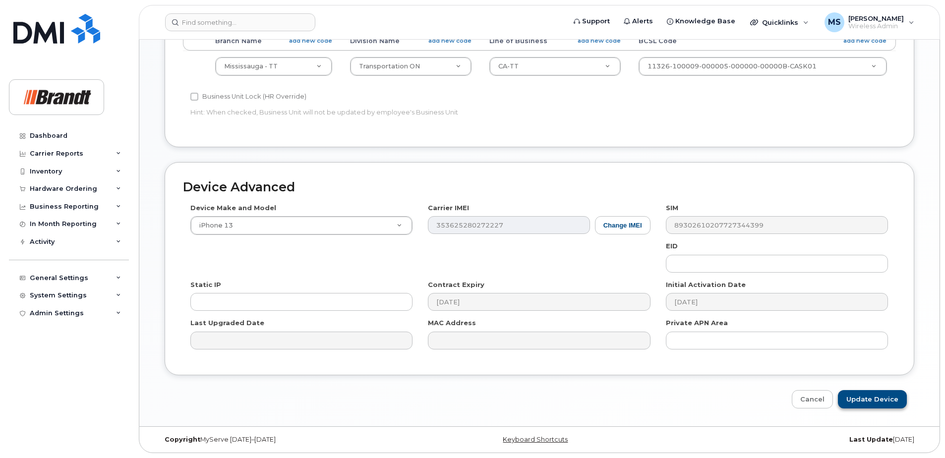
type input "[PERSON_NAME]"
click at [868, 398] on input "Update Device" at bounding box center [871, 399] width 69 height 18
type input "Saving..."
